Goal: Task Accomplishment & Management: Manage account settings

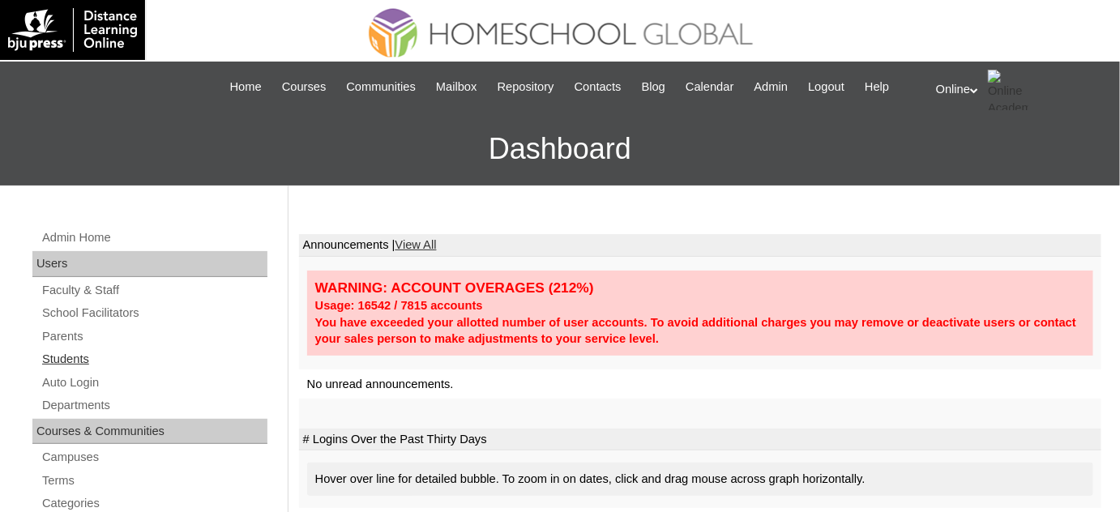
click at [132, 353] on link "Students" at bounding box center [154, 359] width 227 height 20
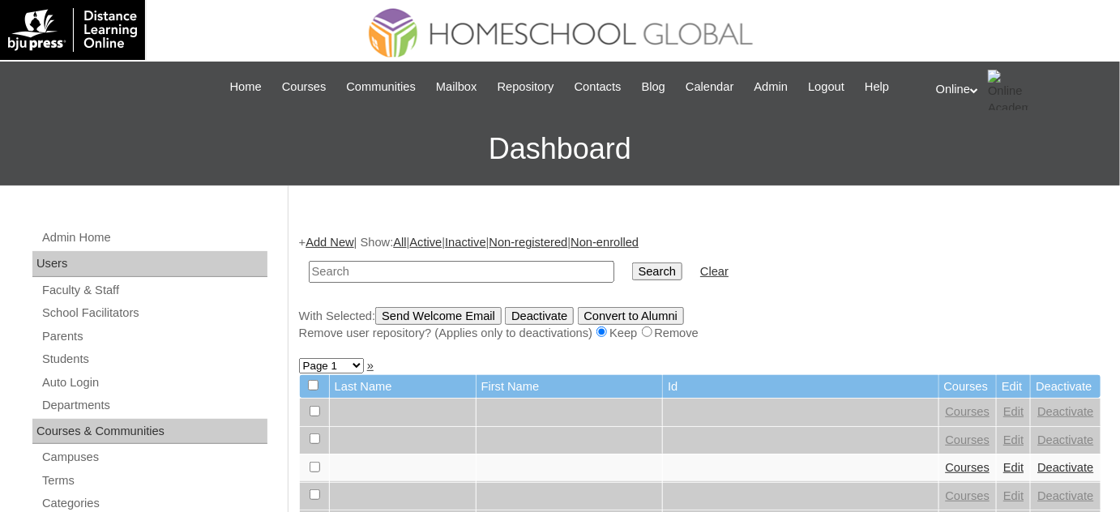
click at [458, 265] on input "text" at bounding box center [462, 272] width 306 height 22
type input "carmelo"
click at [632, 263] on input "Search" at bounding box center [657, 272] width 50 height 18
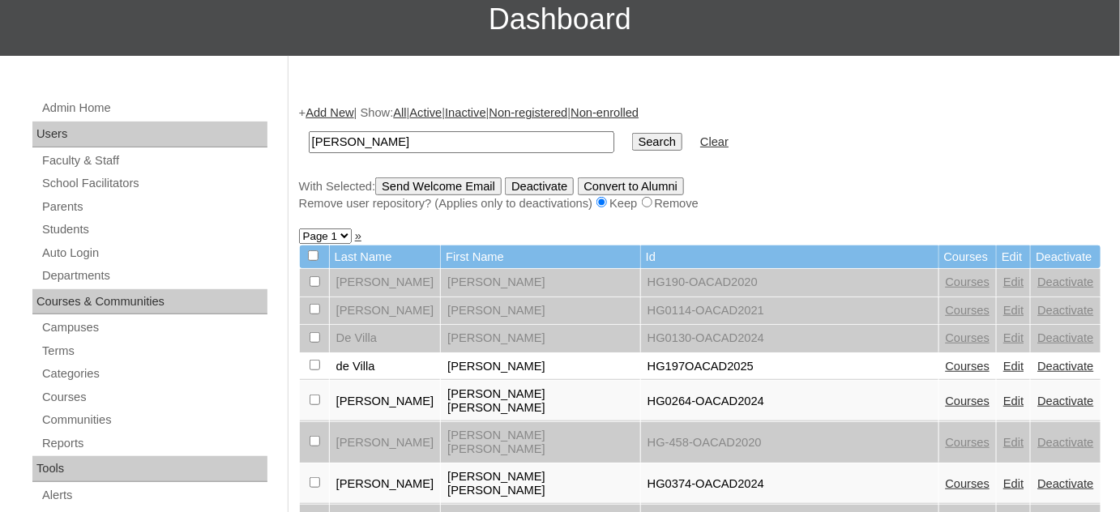
scroll to position [147, 0]
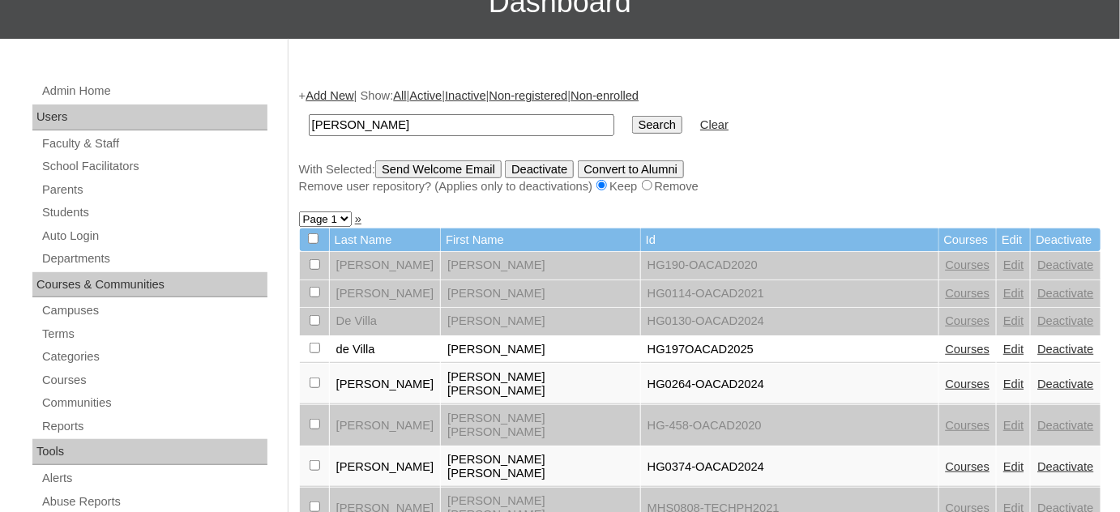
click at [946, 345] on link "Courses" at bounding box center [968, 349] width 45 height 13
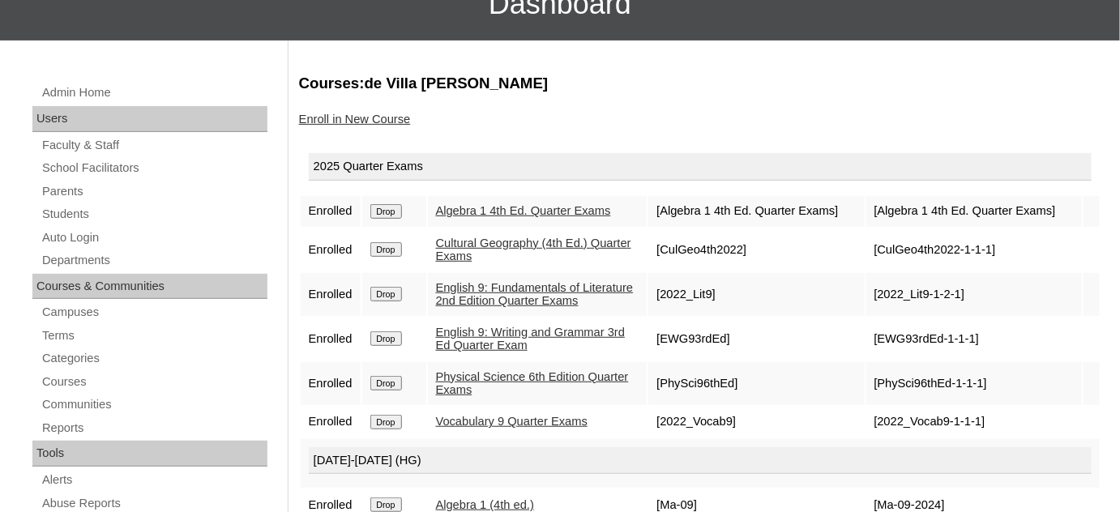
scroll to position [147, 0]
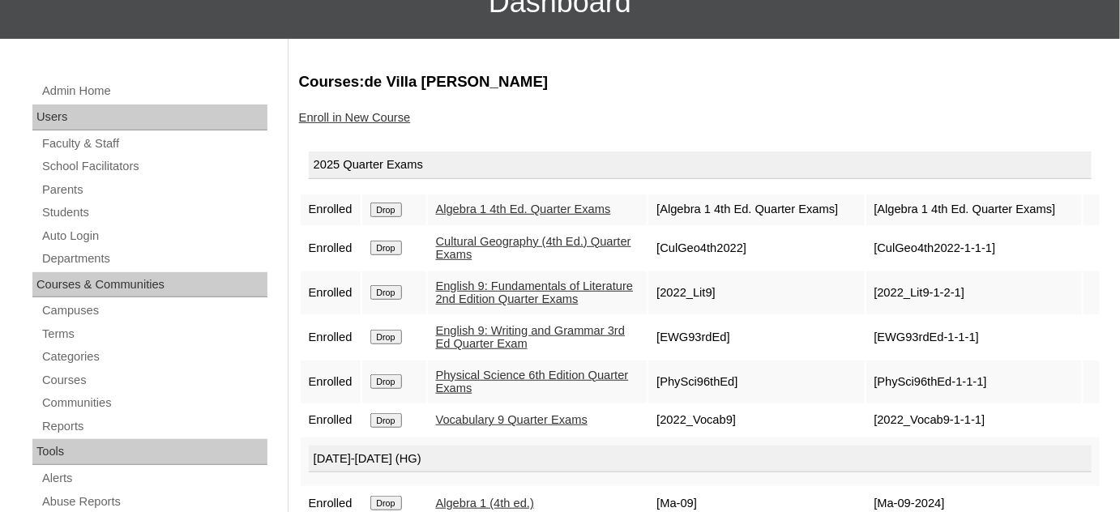
click at [371, 122] on div "Enroll in New Course" at bounding box center [700, 117] width 802 height 17
click at [371, 118] on link "Enroll in New Course" at bounding box center [355, 117] width 112 height 13
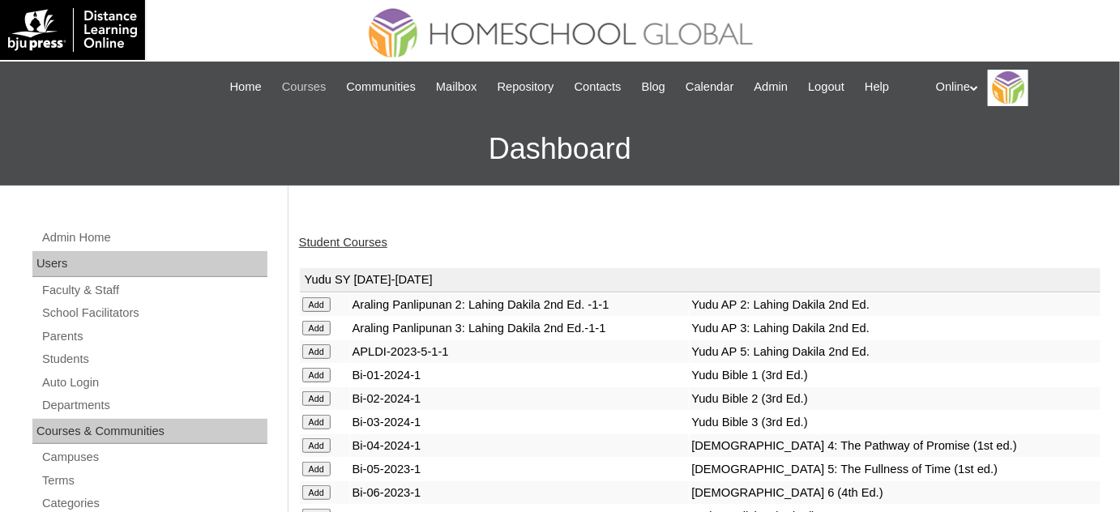
click at [292, 88] on span "Courses" at bounding box center [304, 87] width 45 height 19
